Goal: Answer question/provide support

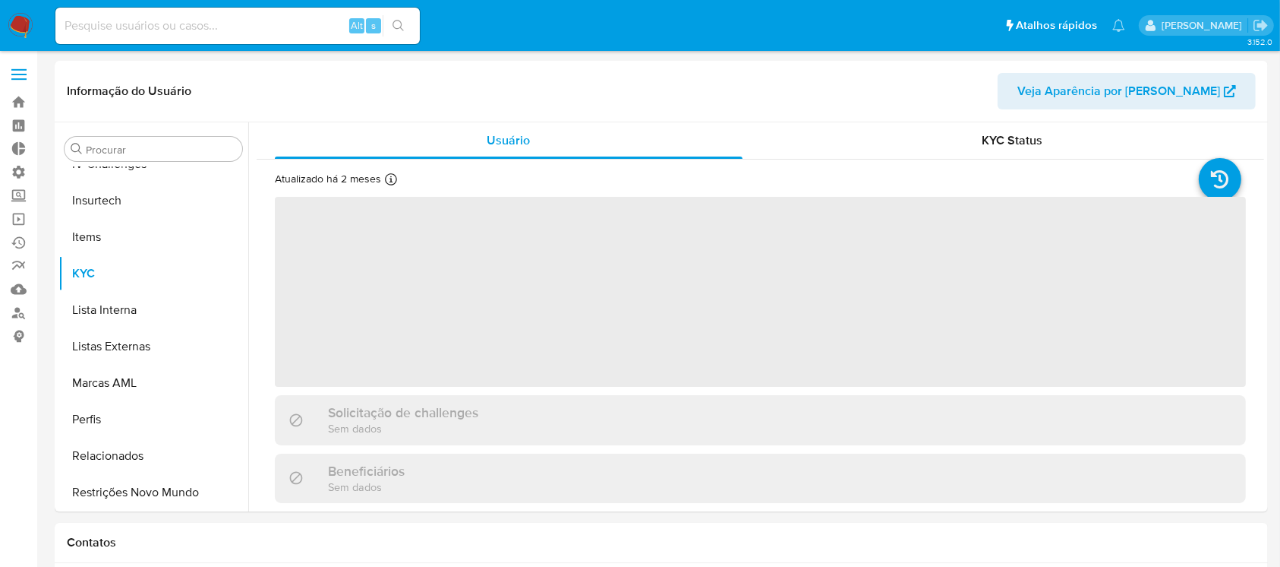
scroll to position [642, 0]
click at [176, 28] on input at bounding box center [237, 26] width 365 height 20
paste input "aaqIDXpFIuythCdWzHYwcoBy"
type input "aaqIDXpFIuythCdWzHYwcoBy"
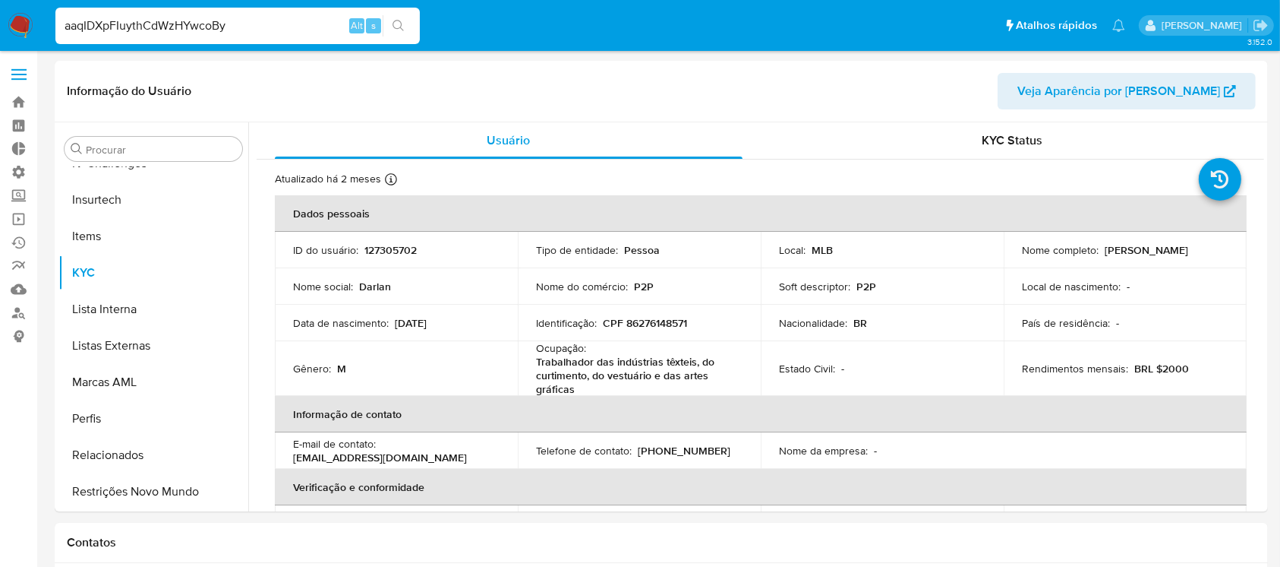
select select "10"
type input "aaqIDXpFIuythCdWzHYwcoBy"
click at [403, 17] on button "search-icon" at bounding box center [398, 25] width 31 height 21
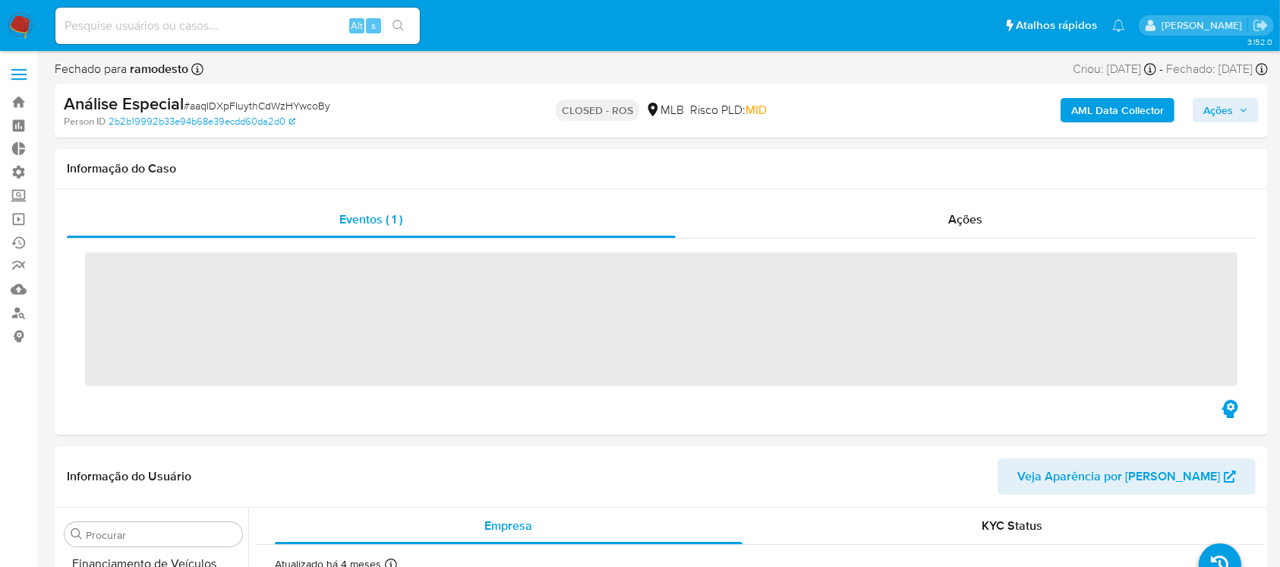
scroll to position [642, 0]
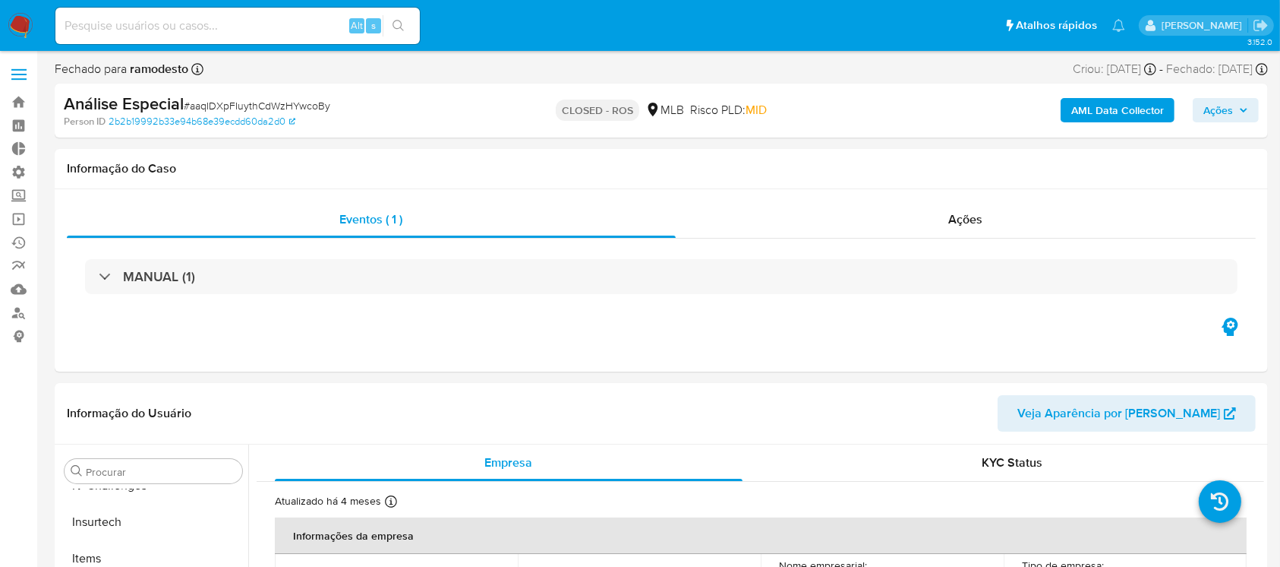
select select "10"
click at [1212, 120] on span "Ações" at bounding box center [1219, 110] width 30 height 24
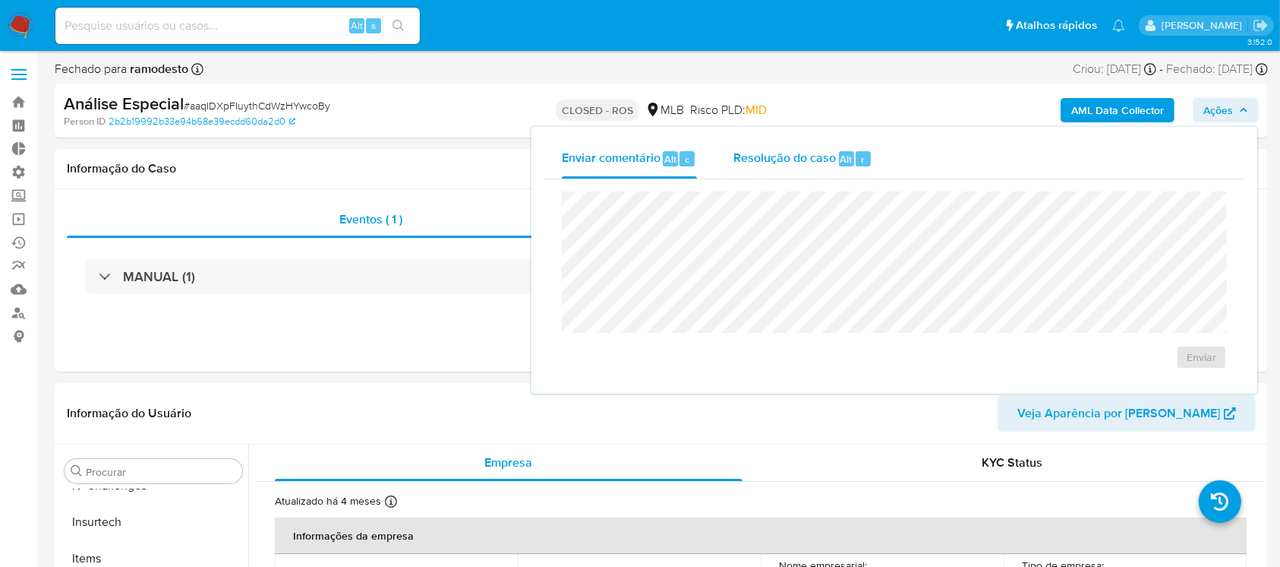
click at [772, 160] on span "Resolução do caso" at bounding box center [785, 158] width 103 height 17
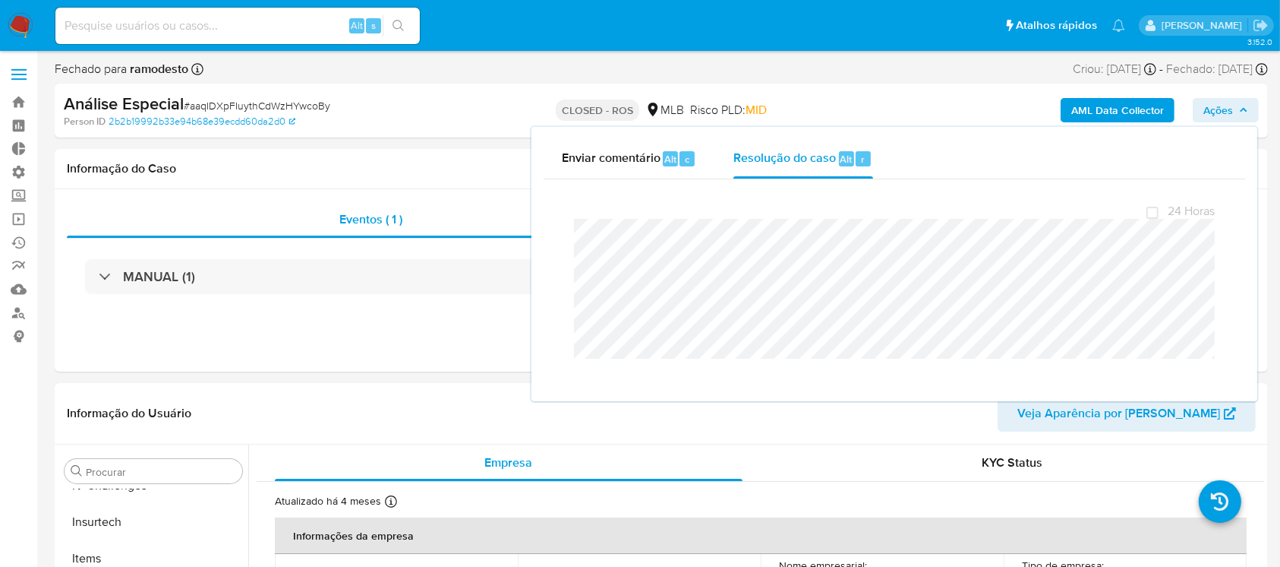
click at [442, 112] on div "Análise Especial # aaqIDXpFIuythCdWzHYwcoBy" at bounding box center [260, 104] width 393 height 23
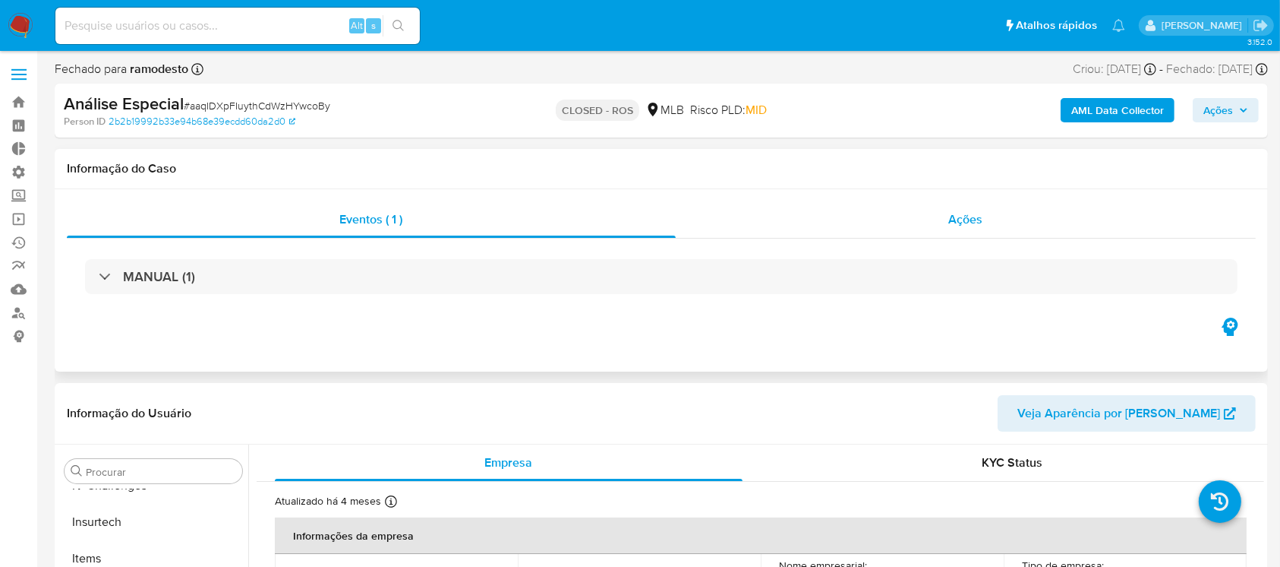
click at [960, 213] on span "Ações" at bounding box center [966, 218] width 34 height 17
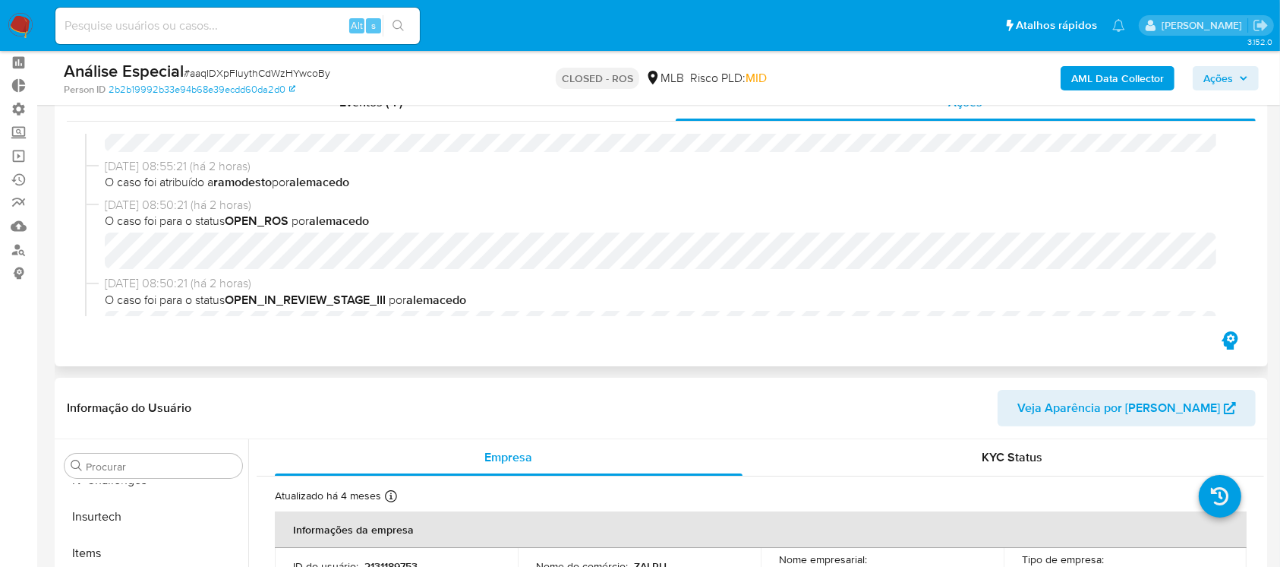
scroll to position [216, 0]
click at [1241, 75] on icon "button" at bounding box center [1243, 78] width 9 height 9
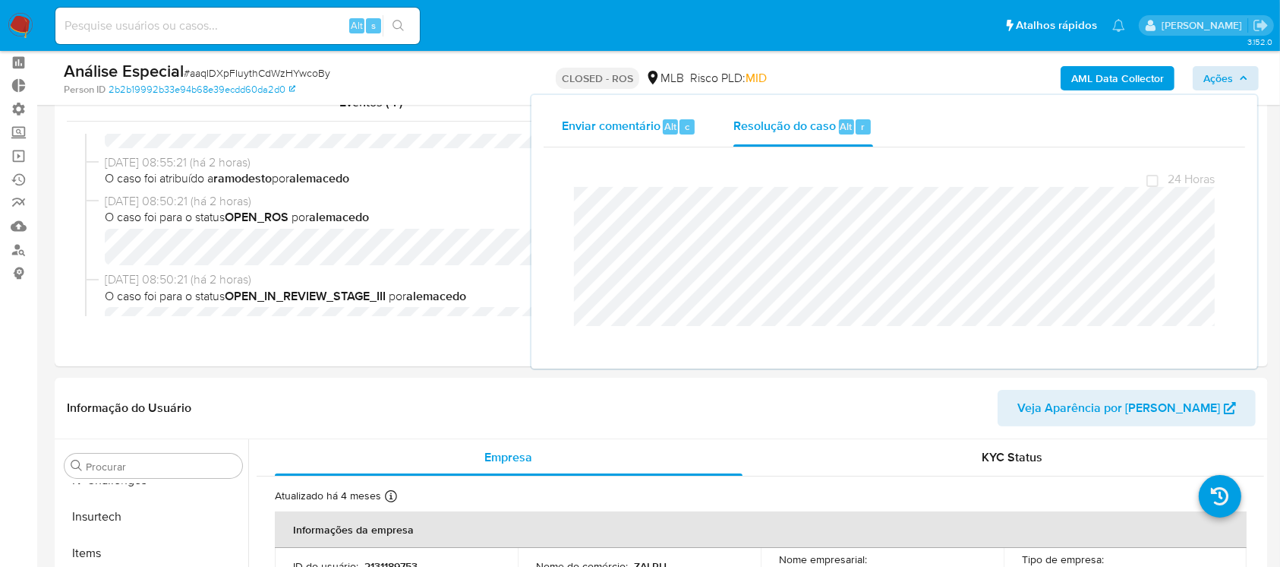
click at [618, 118] on span "Enviar comentário" at bounding box center [611, 125] width 99 height 17
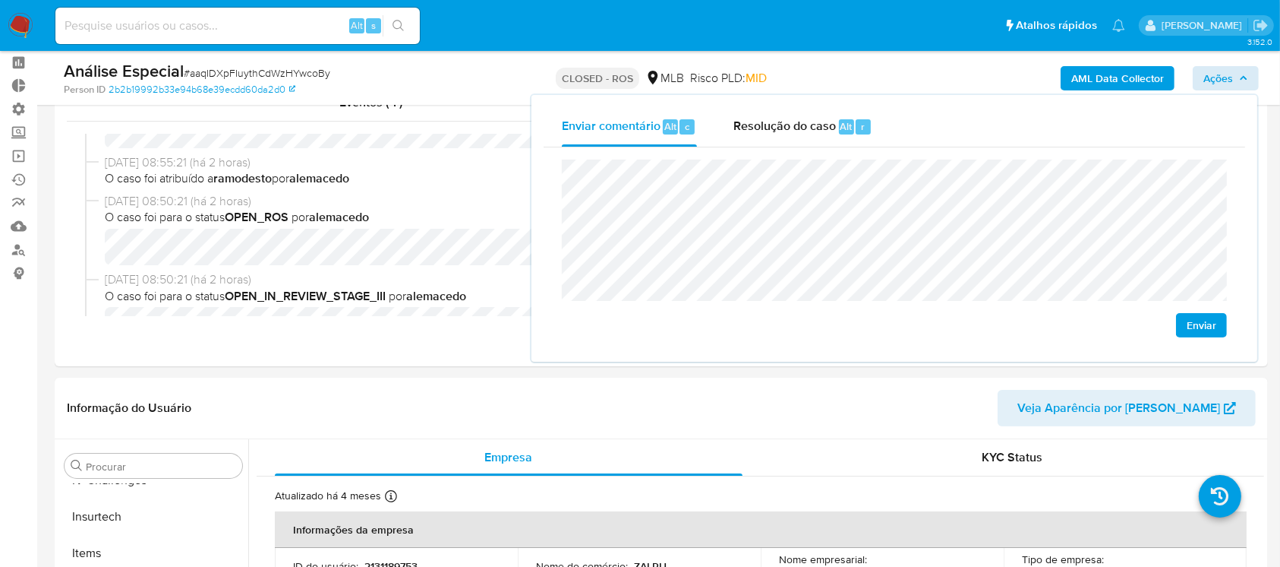
click at [1190, 319] on span "Enviar" at bounding box center [1202, 324] width 30 height 21
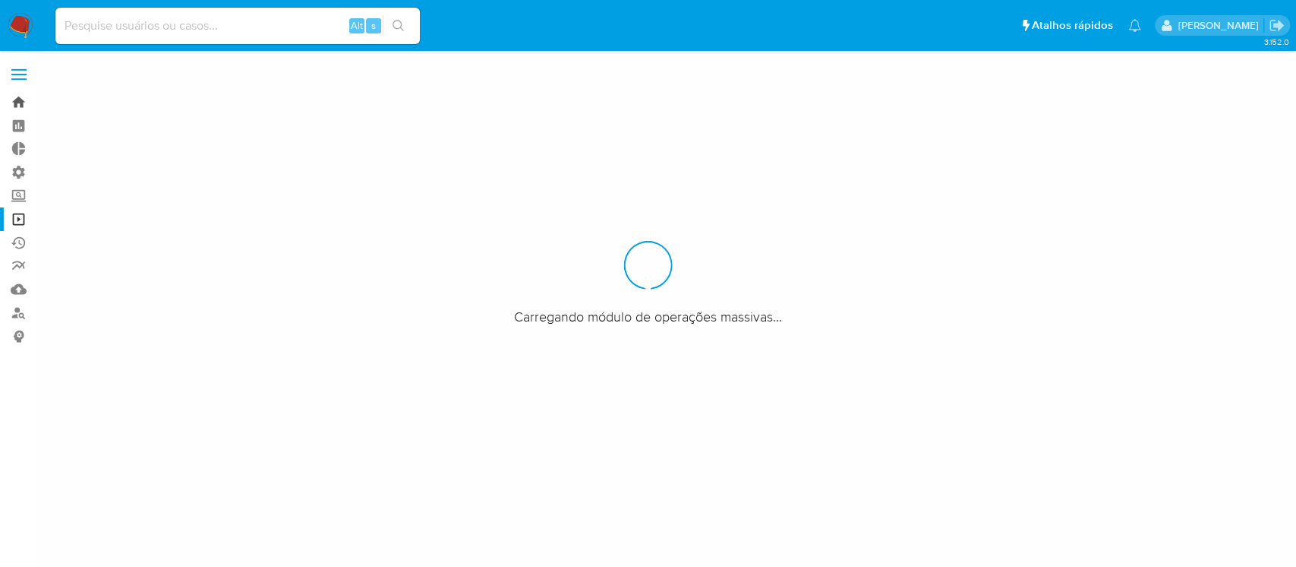
click at [19, 99] on link "Bandeja" at bounding box center [90, 102] width 181 height 24
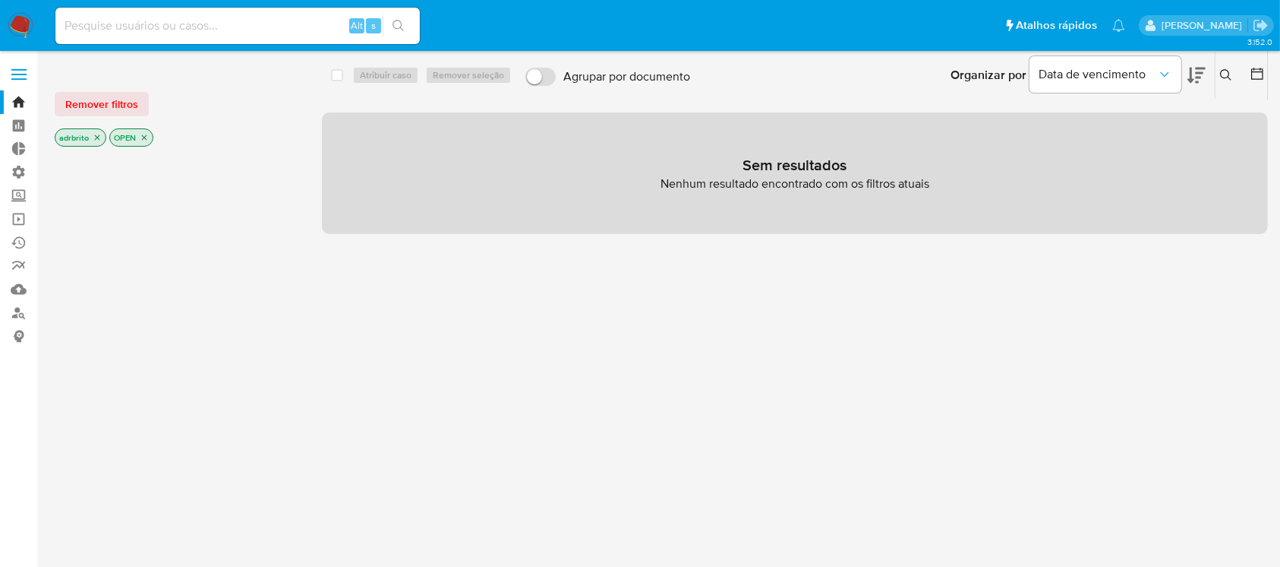
click at [97, 143] on p "adrbrito" at bounding box center [80, 137] width 50 height 17
click at [97, 138] on icon "close-filter" at bounding box center [97, 137] width 9 height 9
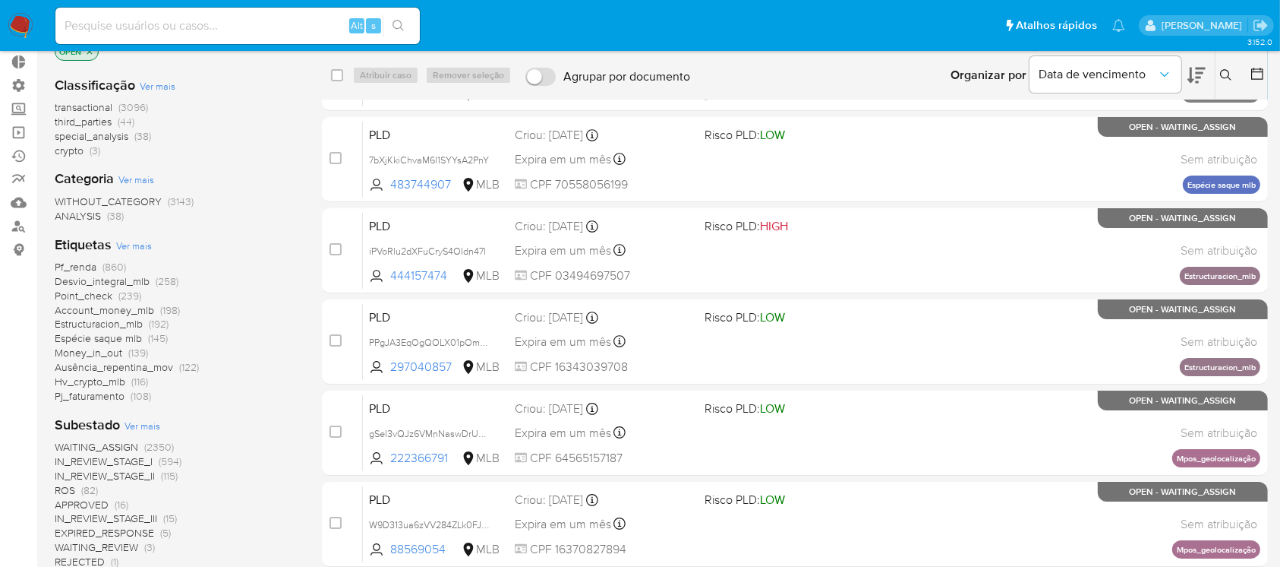
scroll to position [4, 0]
